Goal: Transaction & Acquisition: Download file/media

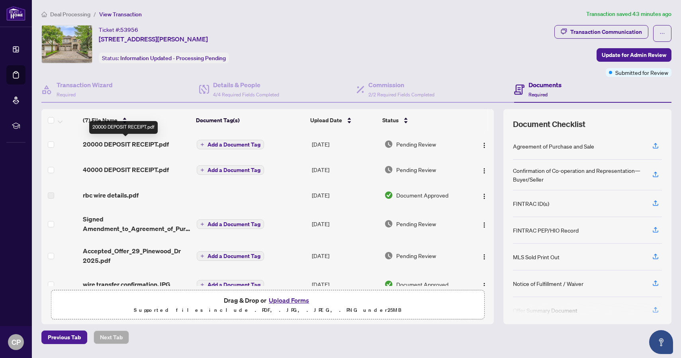
click at [155, 144] on span "20000 DEPOSIT RECEIPT.pdf" at bounding box center [126, 144] width 86 height 10
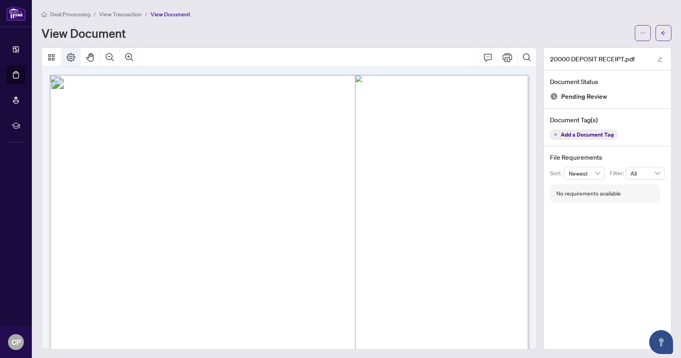
click at [71, 57] on icon "Page Layout" at bounding box center [71, 58] width 10 height 10
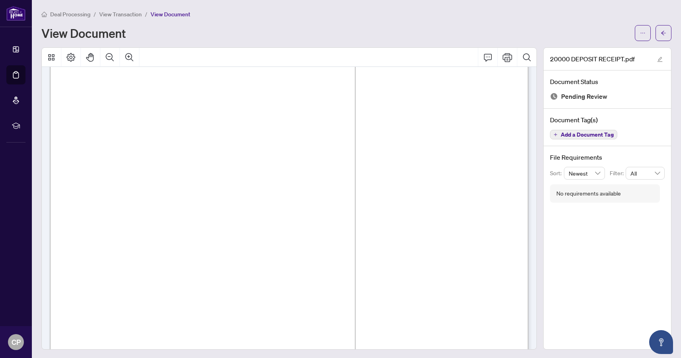
scroll to position [24, 0]
click at [660, 57] on icon "edit" at bounding box center [660, 60] width 6 height 6
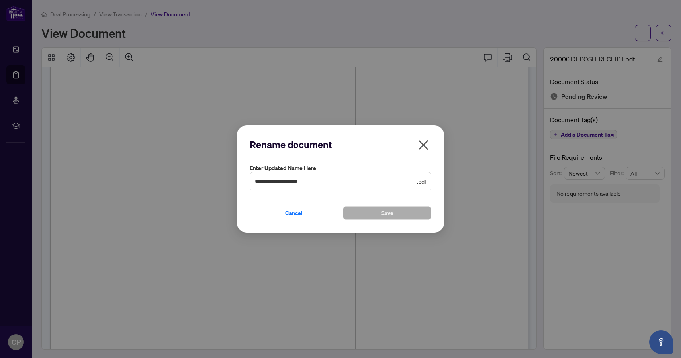
click at [425, 144] on icon "close" at bounding box center [423, 145] width 13 height 13
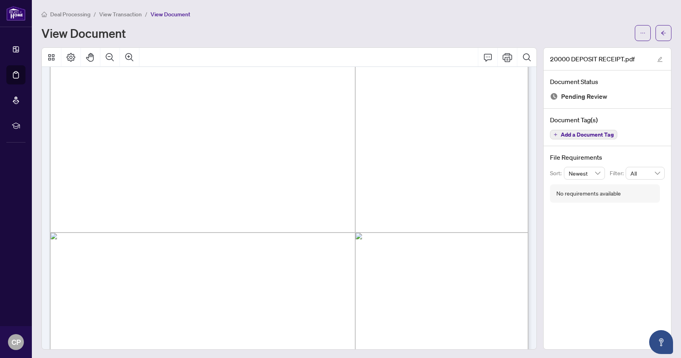
scroll to position [0, 0]
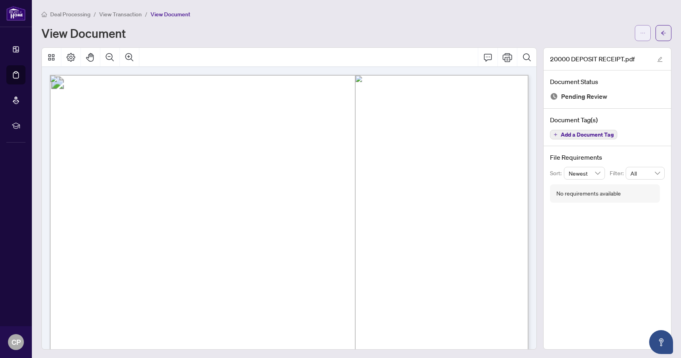
click at [646, 33] on button "button" at bounding box center [643, 33] width 16 height 16
click at [602, 49] on span "Download" at bounding box center [614, 50] width 61 height 9
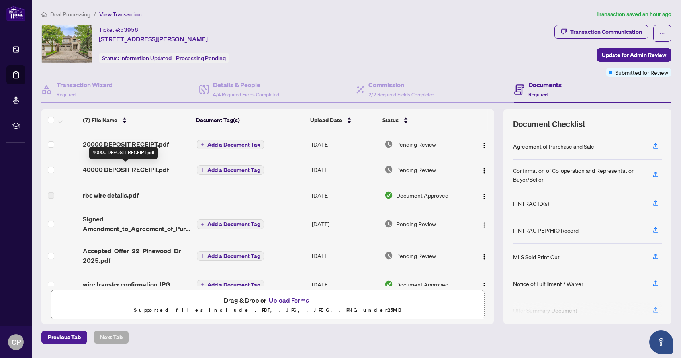
click at [140, 168] on span "40000 DEPOSIT RECEIPT.pdf" at bounding box center [126, 170] width 86 height 10
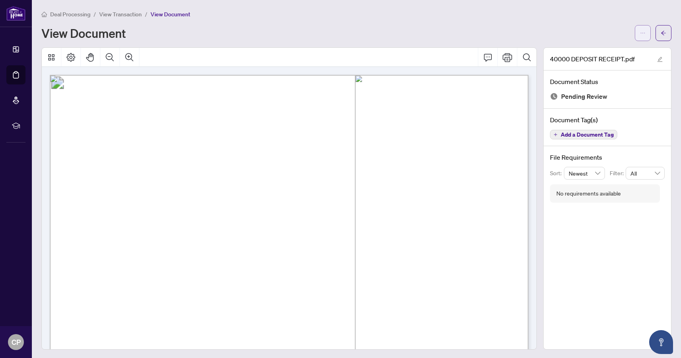
click at [645, 31] on icon "ellipsis" at bounding box center [643, 33] width 6 height 6
click at [607, 51] on span "Download" at bounding box center [614, 50] width 61 height 9
